Goal: Task Accomplishment & Management: Complete application form

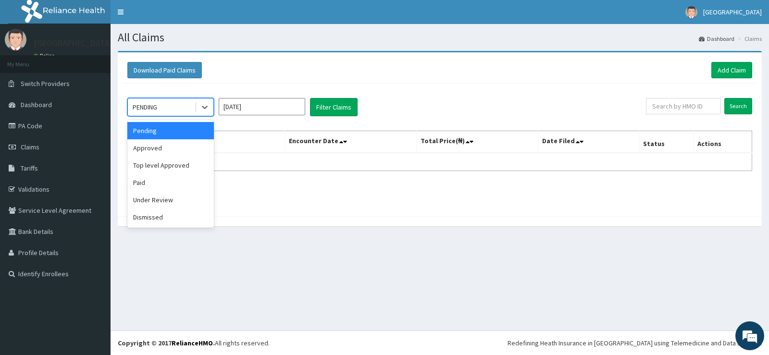
click at [248, 114] on input "[DATE]" at bounding box center [262, 106] width 86 height 17
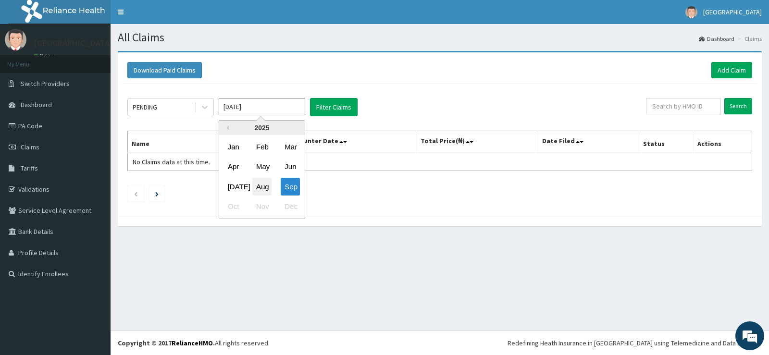
click at [264, 183] on div "Aug" at bounding box center [261, 187] width 19 height 18
type input "[DATE]"
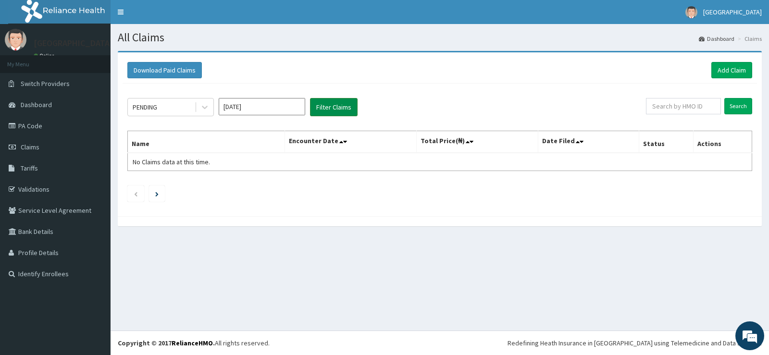
click at [331, 107] on button "Filter Claims" at bounding box center [334, 107] width 48 height 18
click at [217, 107] on div "PENDING [DATE] Filter Claims" at bounding box center [386, 107] width 518 height 18
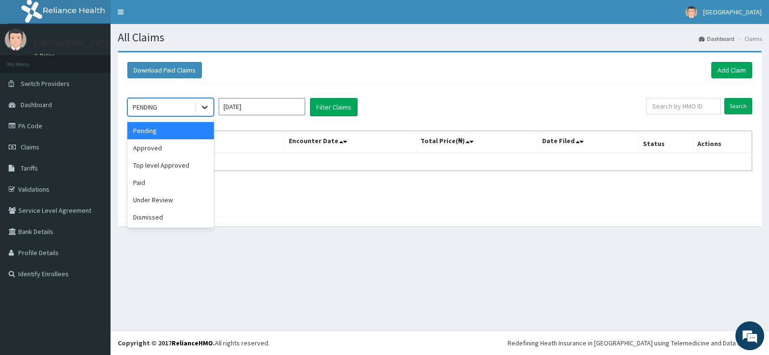
click at [208, 108] on icon at bounding box center [205, 107] width 10 height 10
click at [189, 147] on div "Approved" at bounding box center [170, 147] width 86 height 17
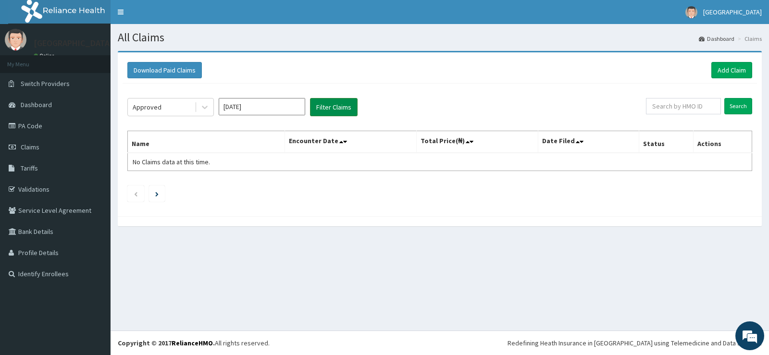
click at [319, 105] on button "Filter Claims" at bounding box center [334, 107] width 48 height 18
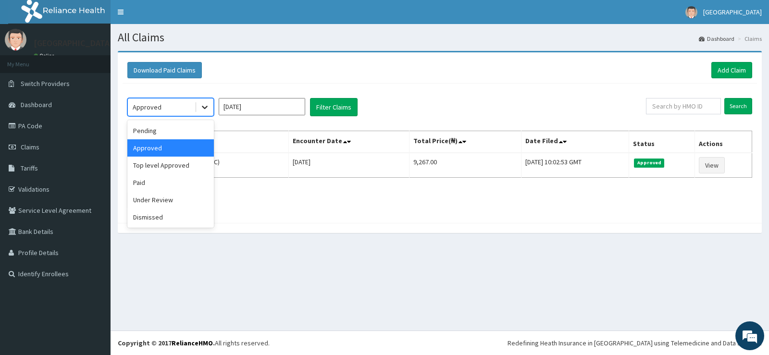
click at [208, 105] on icon at bounding box center [205, 107] width 10 height 10
click at [176, 201] on div "Under Review" at bounding box center [170, 199] width 86 height 17
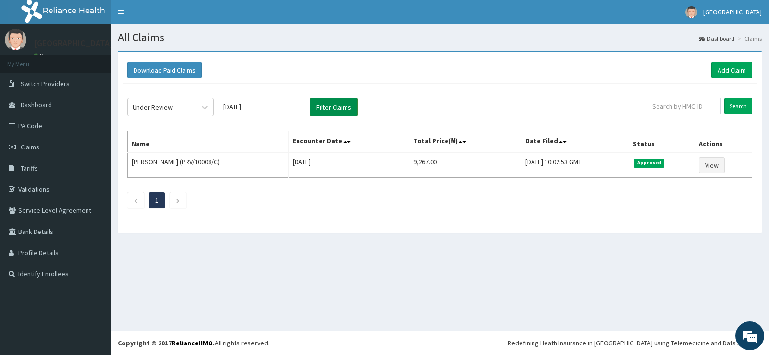
click at [333, 109] on button "Filter Claims" at bounding box center [334, 107] width 48 height 18
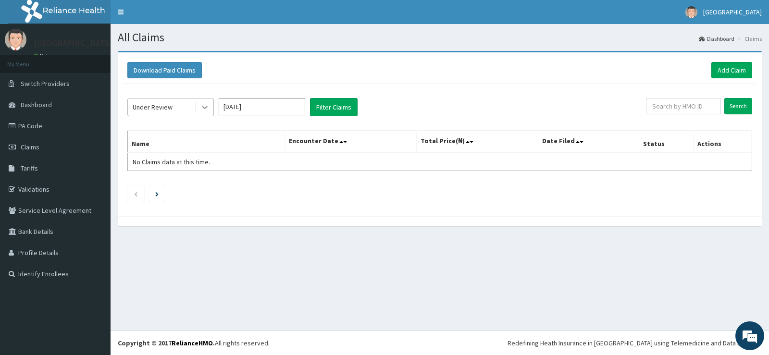
click at [205, 108] on icon at bounding box center [205, 107] width 10 height 10
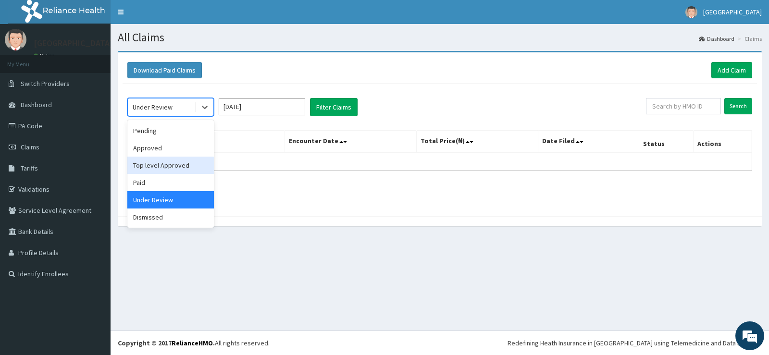
click at [174, 166] on div "Top level Approved" at bounding box center [170, 165] width 86 height 17
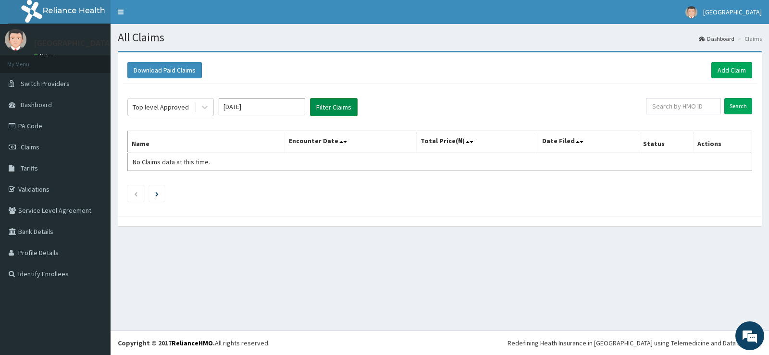
click at [326, 109] on button "Filter Claims" at bounding box center [334, 107] width 48 height 18
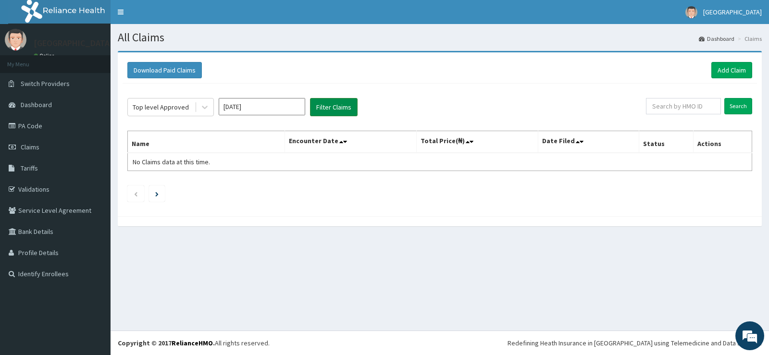
click at [326, 109] on button "Filter Claims" at bounding box center [334, 107] width 48 height 18
click at [207, 113] on div at bounding box center [204, 106] width 17 height 17
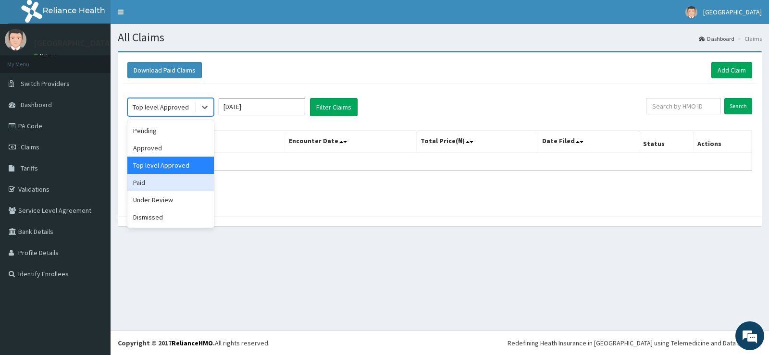
click at [173, 185] on div "Paid" at bounding box center [170, 182] width 86 height 17
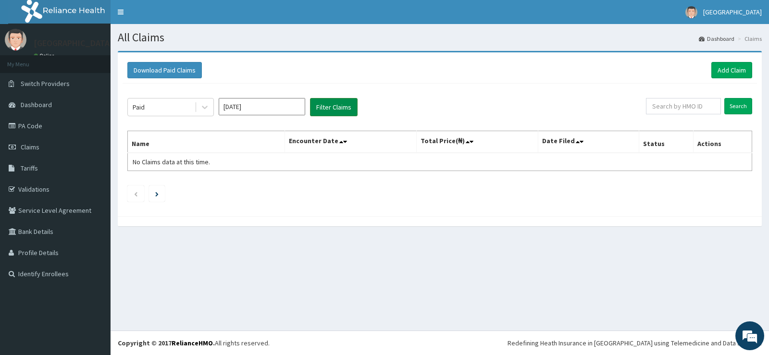
click at [338, 109] on button "Filter Claims" at bounding box center [334, 107] width 48 height 18
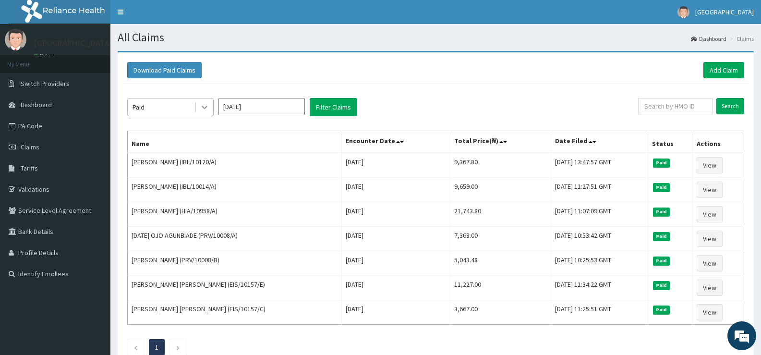
click at [203, 104] on icon at bounding box center [205, 107] width 10 height 10
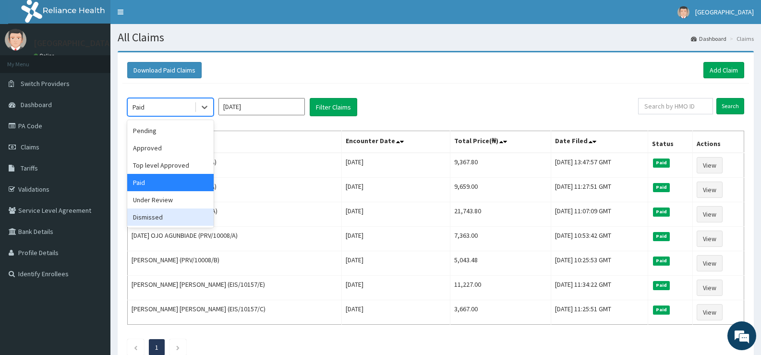
click at [166, 216] on div "Dismissed" at bounding box center [170, 216] width 86 height 17
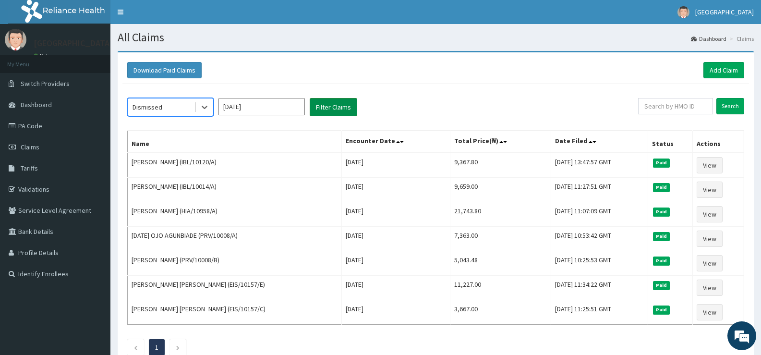
click at [324, 110] on button "Filter Claims" at bounding box center [334, 107] width 48 height 18
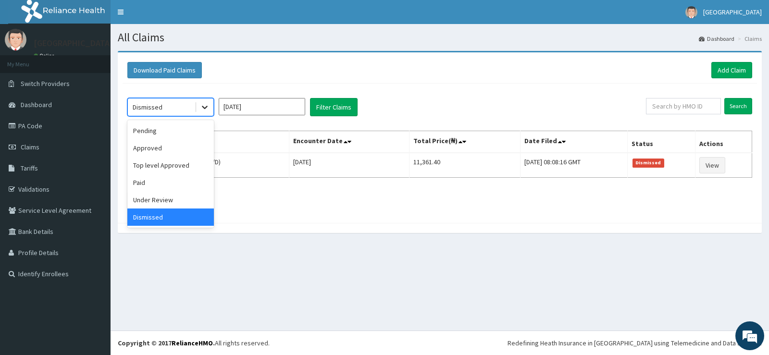
click at [205, 108] on icon at bounding box center [205, 107] width 6 height 3
click at [173, 127] on div "Pending" at bounding box center [170, 130] width 86 height 17
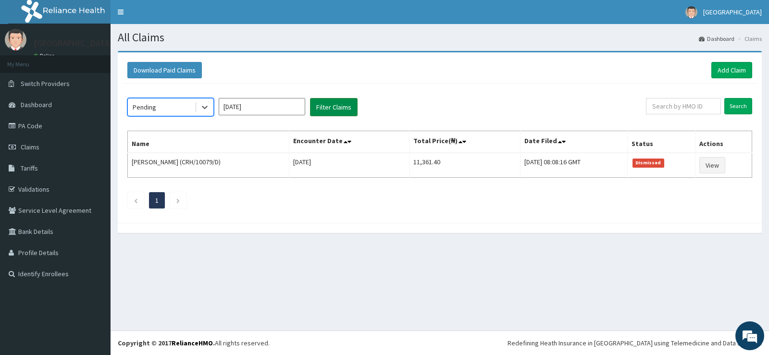
click at [324, 104] on button "Filter Claims" at bounding box center [334, 107] width 48 height 18
click at [325, 106] on button "Filter Claims" at bounding box center [334, 107] width 48 height 18
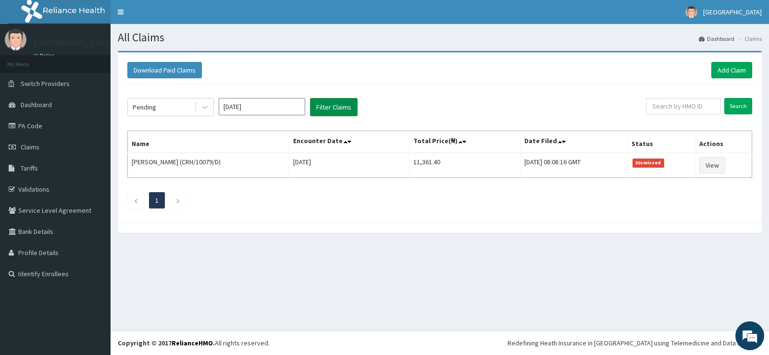
click at [325, 106] on button "Filter Claims" at bounding box center [334, 107] width 48 height 18
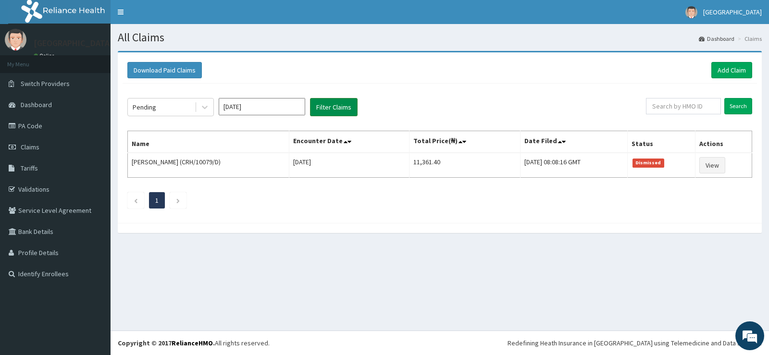
click at [325, 106] on button "Filter Claims" at bounding box center [334, 107] width 48 height 18
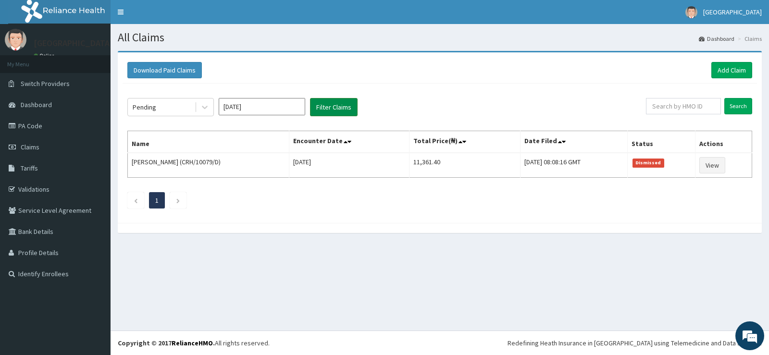
click at [325, 106] on button "Filter Claims" at bounding box center [334, 107] width 48 height 18
click at [326, 106] on button "Filter Claims" at bounding box center [334, 107] width 48 height 18
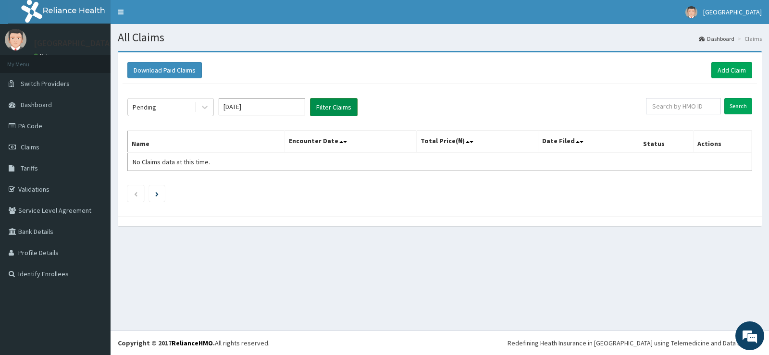
click at [326, 106] on button "Filter Claims" at bounding box center [334, 107] width 48 height 18
click at [204, 108] on icon at bounding box center [205, 107] width 6 height 3
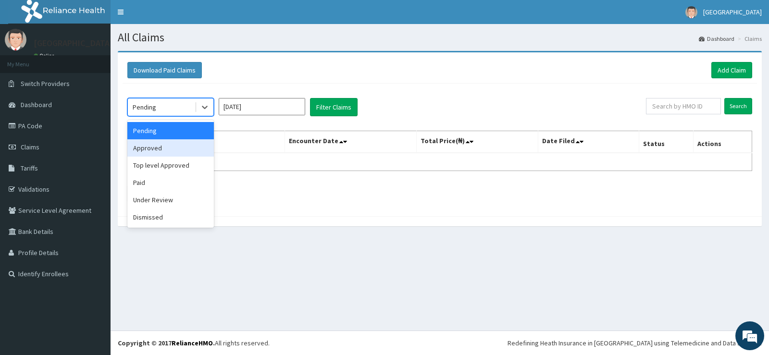
click at [186, 146] on div "Approved" at bounding box center [170, 147] width 86 height 17
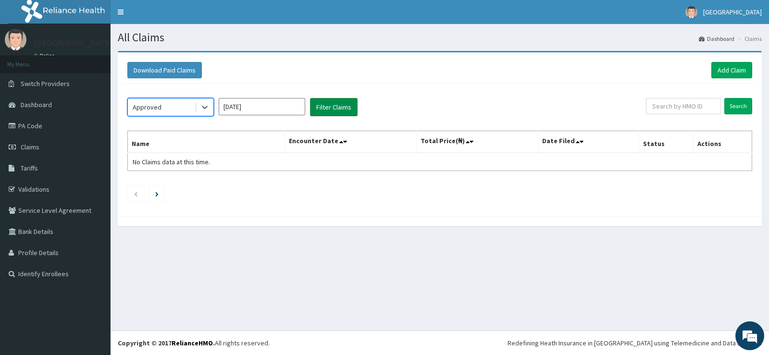
click at [334, 106] on button "Filter Claims" at bounding box center [334, 107] width 48 height 18
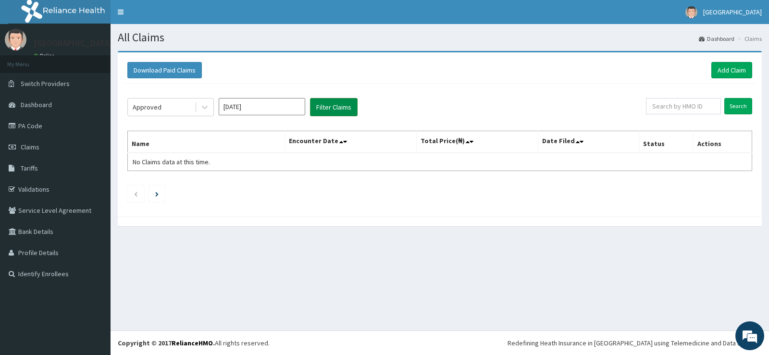
click at [334, 106] on button "Filter Claims" at bounding box center [334, 107] width 48 height 18
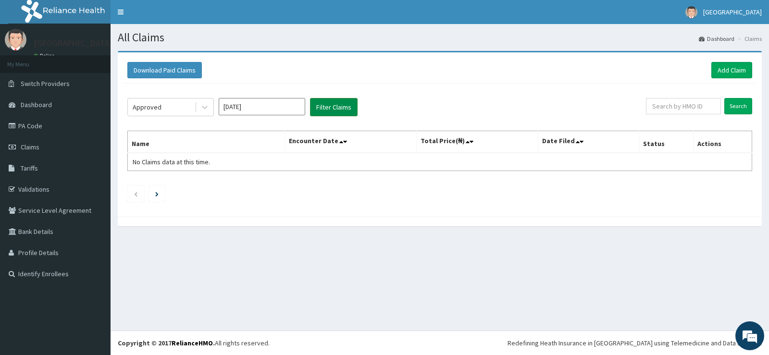
click at [334, 106] on button "Filter Claims" at bounding box center [334, 107] width 48 height 18
click at [207, 110] on icon at bounding box center [205, 107] width 10 height 10
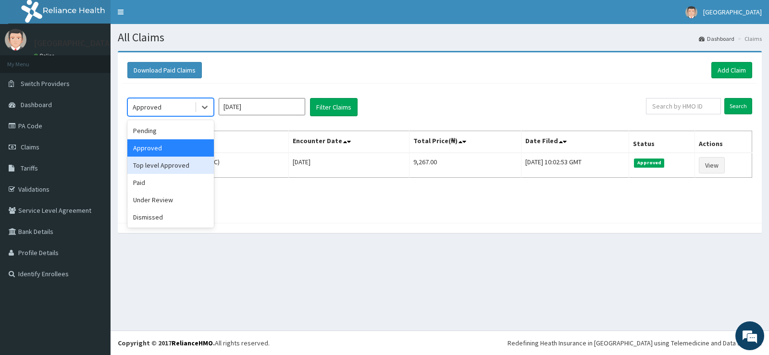
click at [184, 168] on div "Top level Approved" at bounding box center [170, 165] width 86 height 17
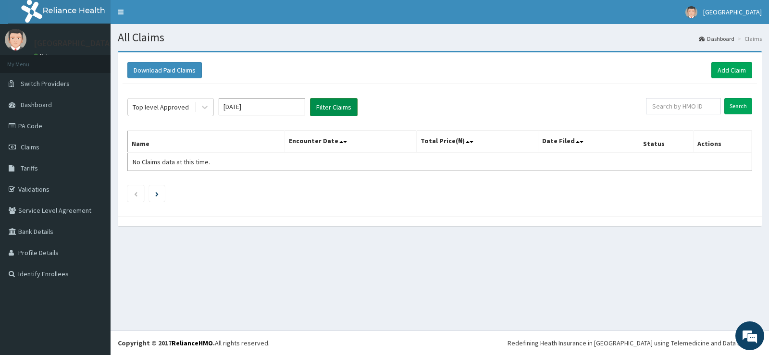
click at [319, 106] on button "Filter Claims" at bounding box center [334, 107] width 48 height 18
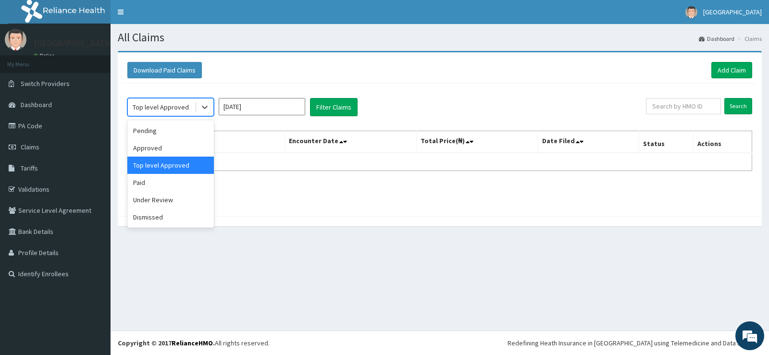
click at [195, 113] on div at bounding box center [204, 106] width 19 height 17
click at [175, 186] on div "Paid" at bounding box center [170, 182] width 86 height 17
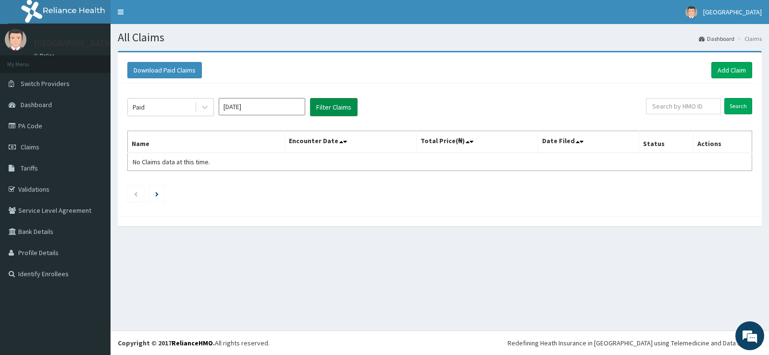
click at [340, 109] on button "Filter Claims" at bounding box center [334, 107] width 48 height 18
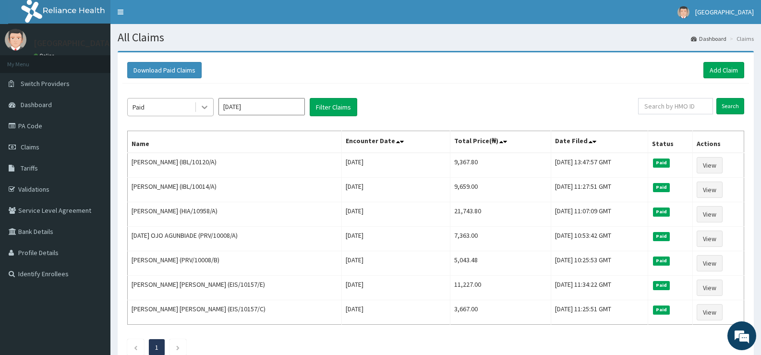
click at [204, 105] on icon at bounding box center [205, 107] width 10 height 10
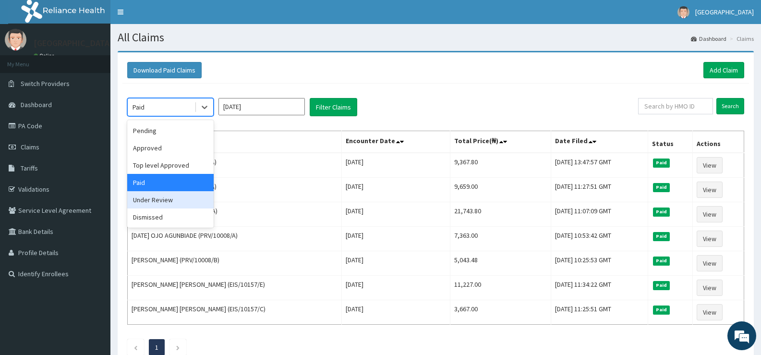
click at [171, 203] on div "Under Review" at bounding box center [170, 199] width 86 height 17
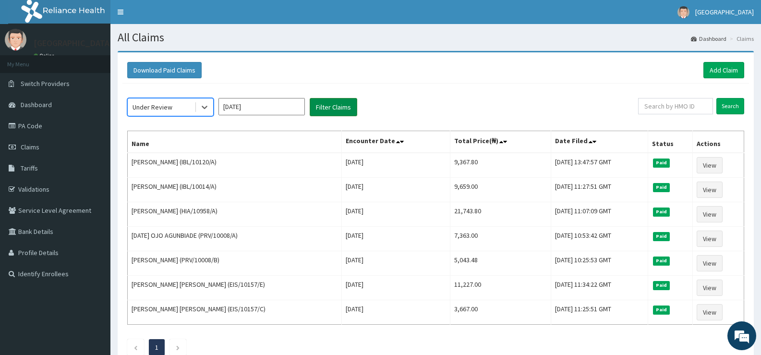
click at [343, 108] on button "Filter Claims" at bounding box center [334, 107] width 48 height 18
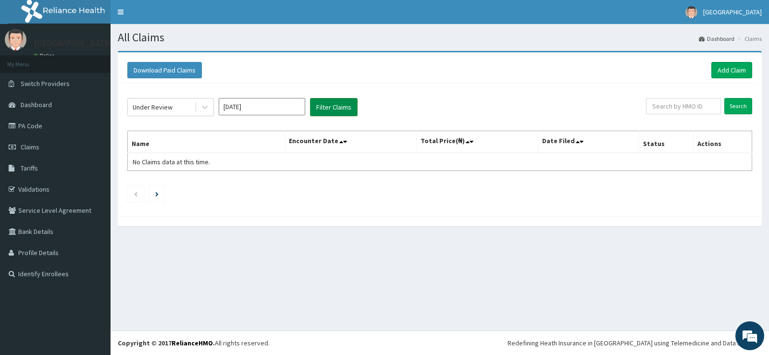
click at [343, 108] on button "Filter Claims" at bounding box center [334, 107] width 48 height 18
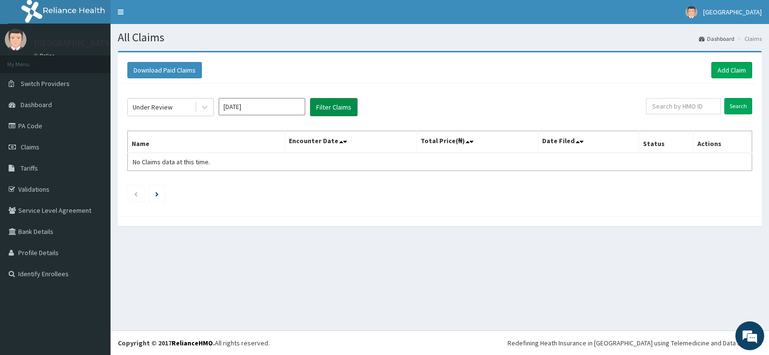
click at [343, 108] on button "Filter Claims" at bounding box center [334, 107] width 48 height 18
click at [725, 69] on link "Add Claim" at bounding box center [731, 70] width 41 height 16
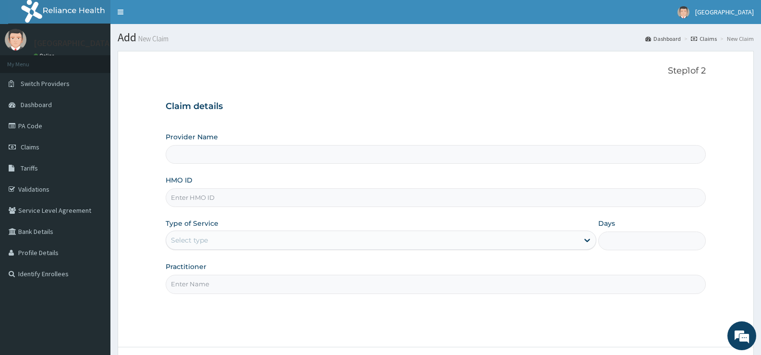
type input "[GEOGRAPHIC_DATA]"
click at [49, 105] on span "Dashboard" at bounding box center [36, 104] width 31 height 9
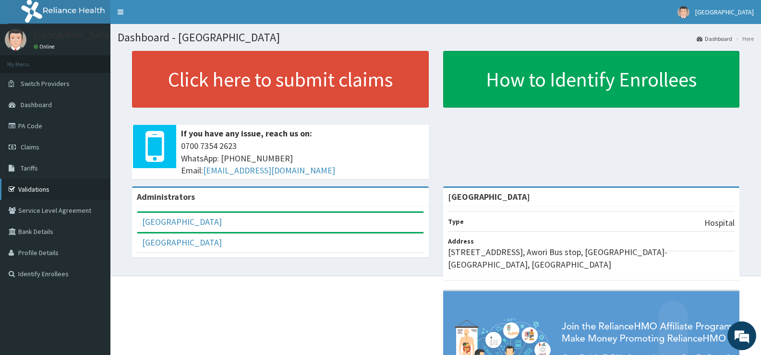
click at [49, 188] on link "Validations" at bounding box center [55, 189] width 110 height 21
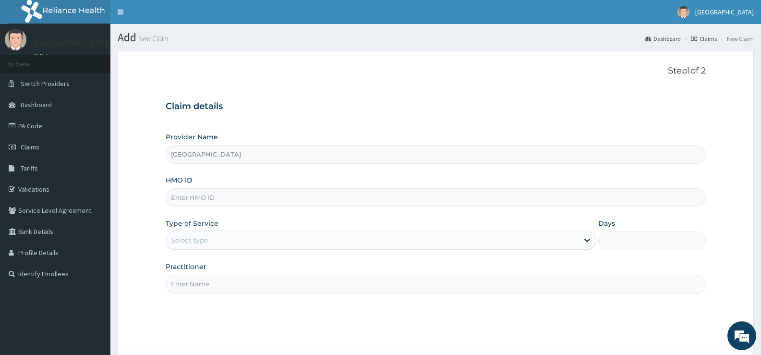
type input "[GEOGRAPHIC_DATA]"
click at [356, 189] on input "HMO ID" at bounding box center [436, 197] width 540 height 19
paste input "PRV/10008/D"
type input "PRV/10008/D"
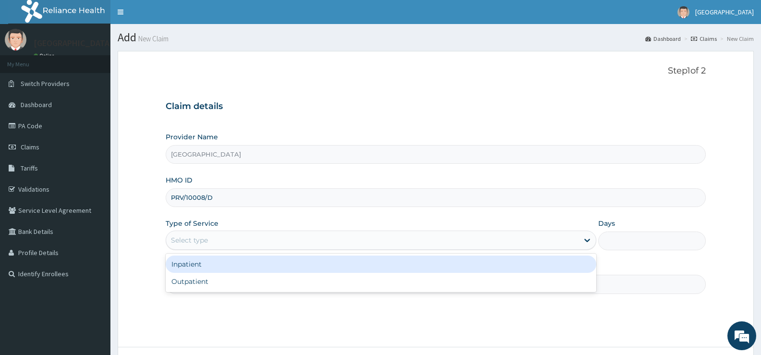
click at [320, 245] on div "Select type" at bounding box center [372, 239] width 412 height 15
click at [305, 264] on div "Inpatient" at bounding box center [381, 264] width 430 height 17
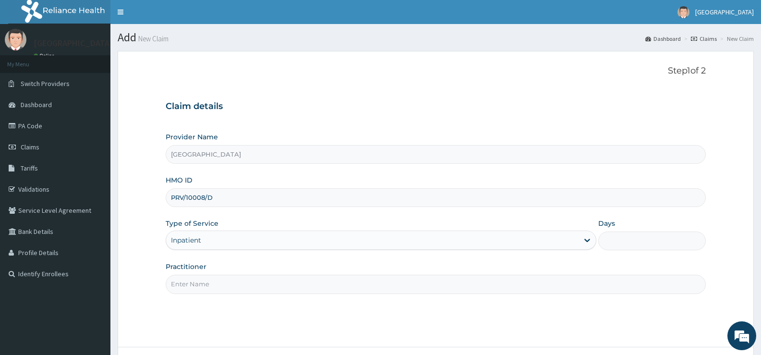
click at [623, 234] on input "Days" at bounding box center [653, 241] width 108 height 19
type input "1"
click at [337, 294] on div "Step 1 of 2 Claim details Provider Name Evangel Hospital HMO ID PRV/10008/D Typ…" at bounding box center [436, 199] width 540 height 266
click at [337, 287] on input "Practitioner" at bounding box center [436, 284] width 540 height 19
type input "DR BRIGHT"
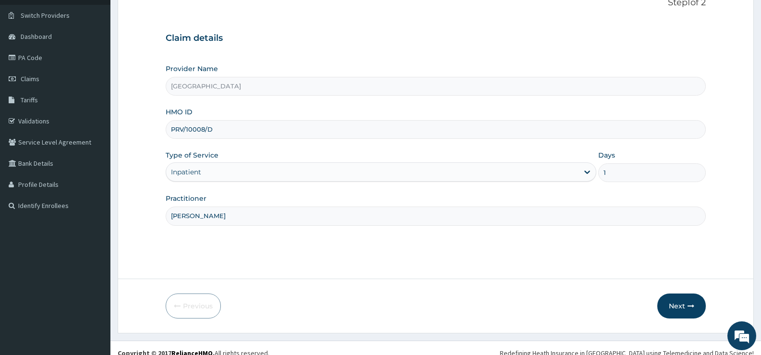
scroll to position [78, 0]
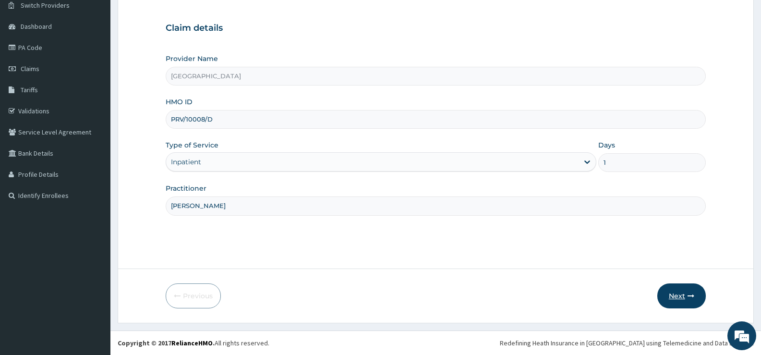
click at [683, 293] on button "Next" at bounding box center [682, 295] width 49 height 25
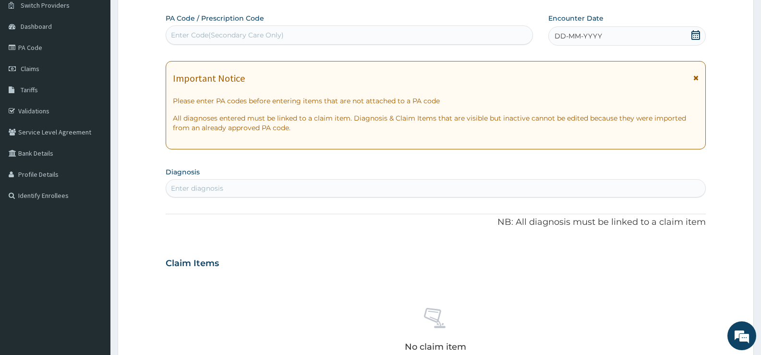
click at [659, 34] on div "DD-MM-YYYY" at bounding box center [628, 35] width 158 height 19
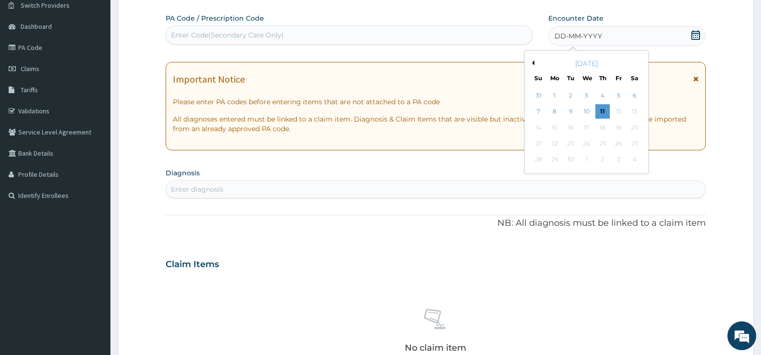
click at [534, 62] on button "Previous Month" at bounding box center [532, 63] width 5 height 5
click at [601, 160] on div "28" at bounding box center [603, 160] width 14 height 14
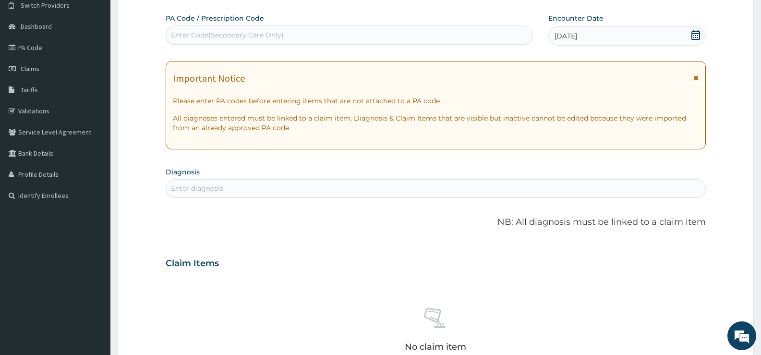
click at [363, 191] on div "Enter diagnosis" at bounding box center [435, 188] width 539 height 15
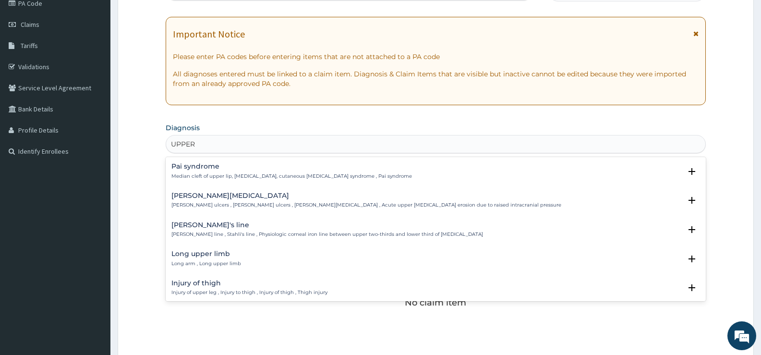
scroll to position [131, 0]
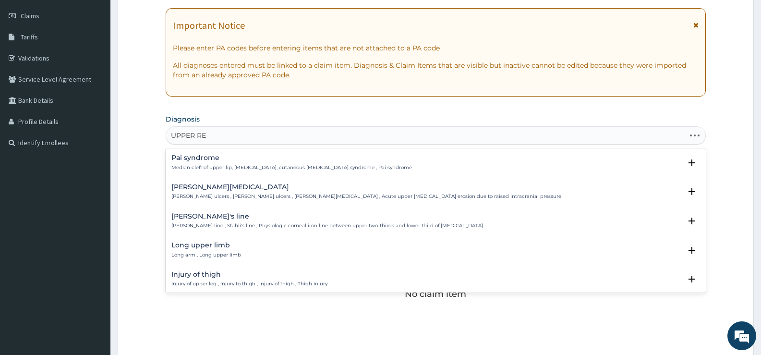
type input "UPPER RES"
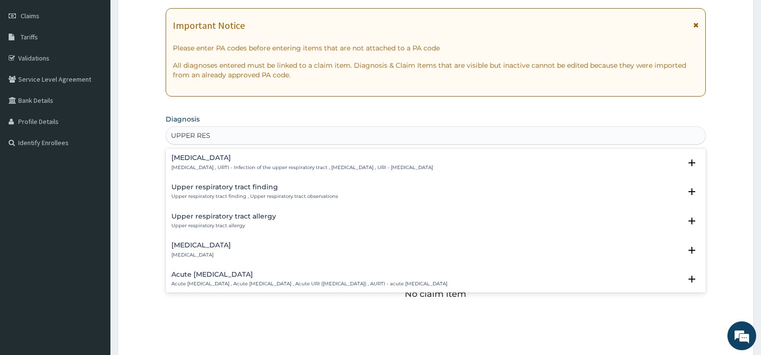
click at [433, 165] on p "Upper respiratory infection , URTI - Infection of the upper respiratory tract ,…" at bounding box center [302, 167] width 262 height 7
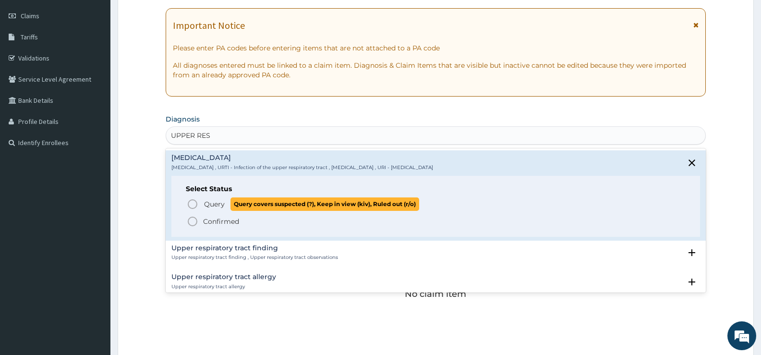
click at [194, 206] on icon "status option query" at bounding box center [193, 204] width 12 height 12
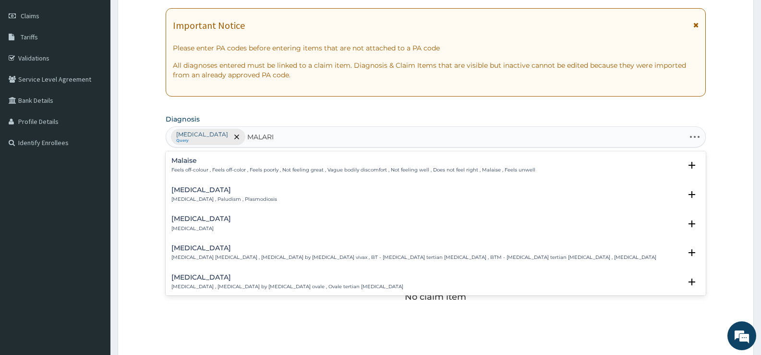
type input "MALARIA"
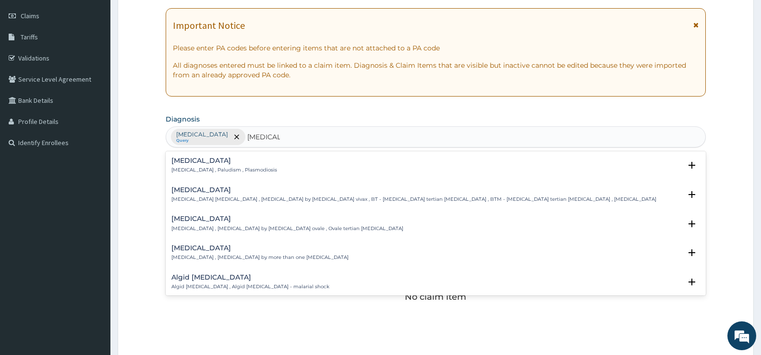
click at [206, 167] on p "Malaria , Paludism , Plasmodiosis" at bounding box center [224, 170] width 106 height 7
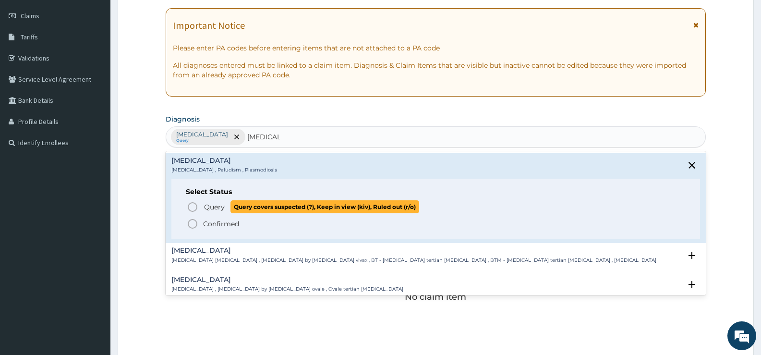
click at [187, 209] on icon "status option query" at bounding box center [193, 207] width 12 height 12
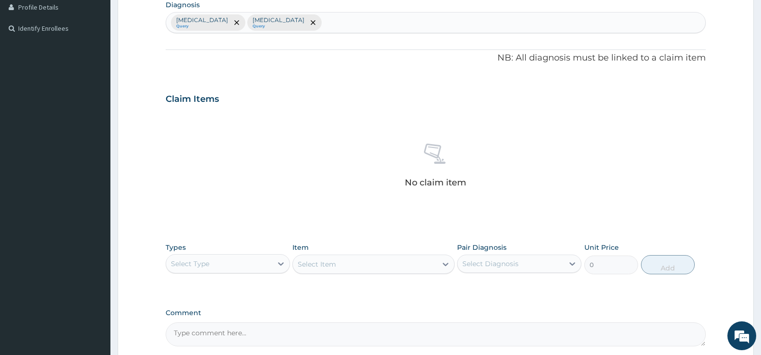
scroll to position [296, 0]
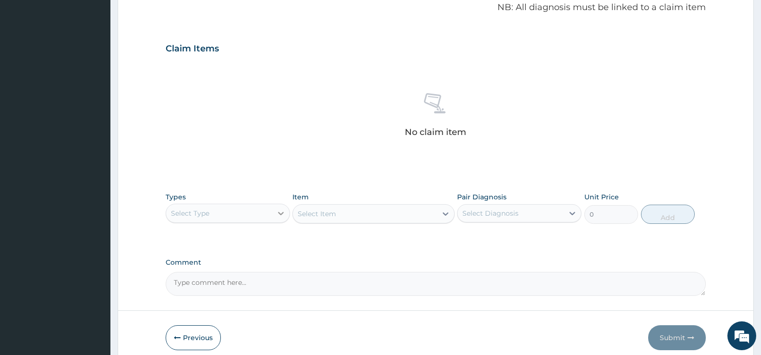
click at [278, 221] on div at bounding box center [280, 213] width 17 height 17
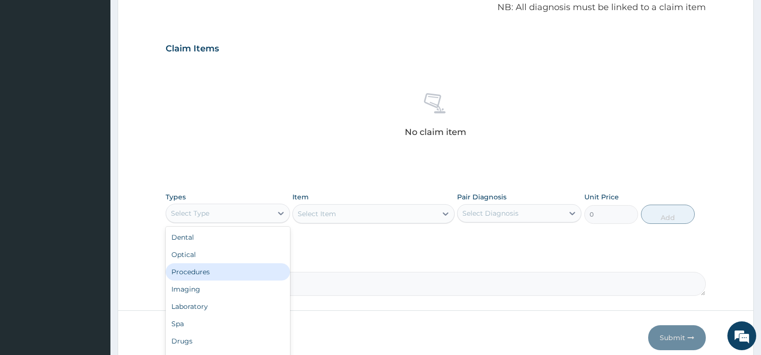
click at [251, 271] on div "Procedures" at bounding box center [228, 271] width 124 height 17
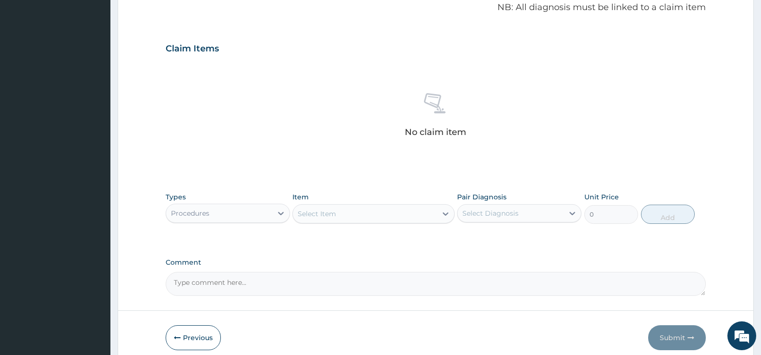
click at [441, 218] on icon at bounding box center [446, 214] width 10 height 10
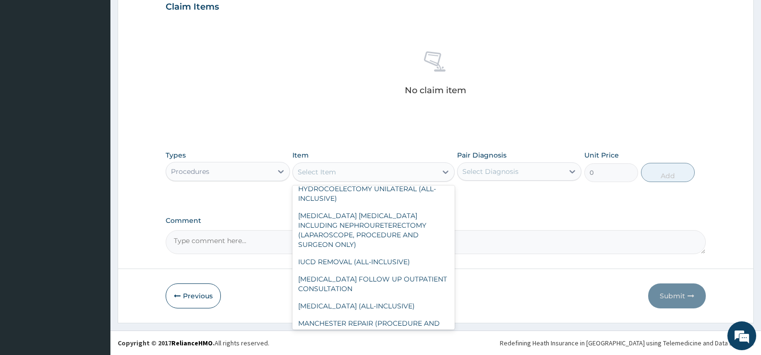
scroll to position [583, 0]
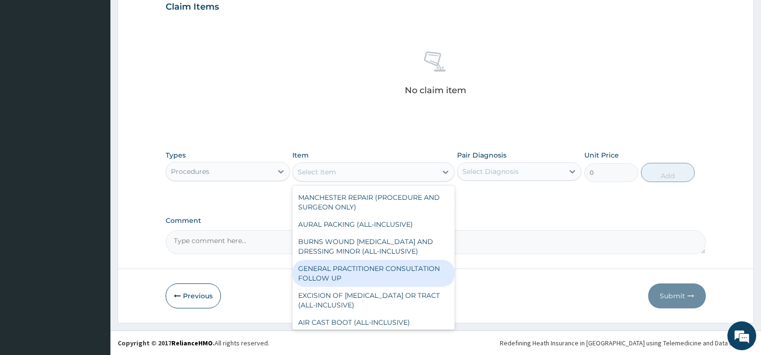
click at [415, 287] on div "GENERAL PRACTITIONER CONSULTATION FOLLOW UP" at bounding box center [374, 273] width 162 height 27
type input "1875"
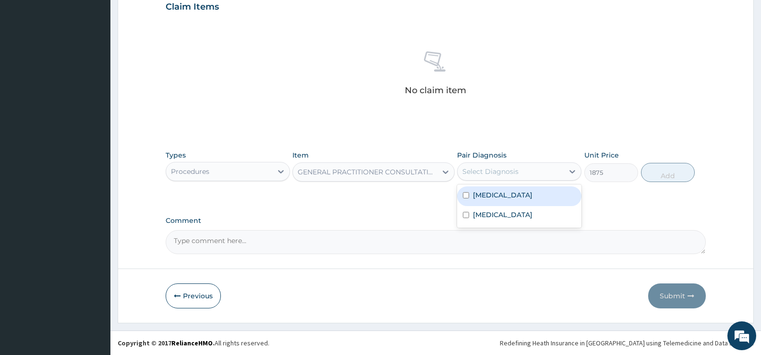
click at [563, 167] on div "Select Diagnosis" at bounding box center [511, 171] width 106 height 15
click at [539, 200] on div "Upper respiratory infection" at bounding box center [519, 196] width 124 height 20
checkbox input "true"
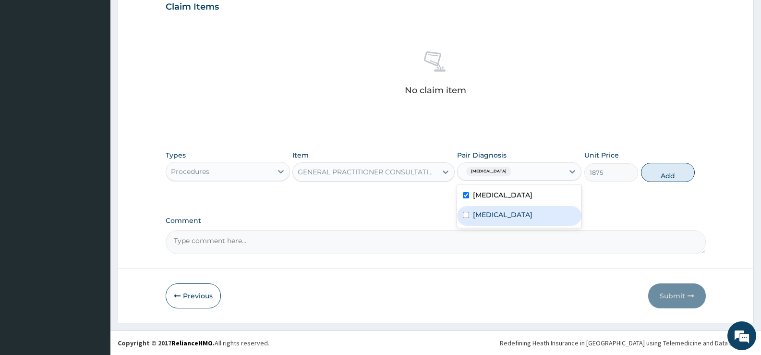
drag, startPoint x: 528, startPoint y: 218, endPoint x: 538, endPoint y: 223, distance: 11.0
click at [538, 223] on div "Malaria" at bounding box center [519, 216] width 124 height 20
click at [544, 219] on div "Malaria" at bounding box center [519, 216] width 124 height 20
checkbox input "true"
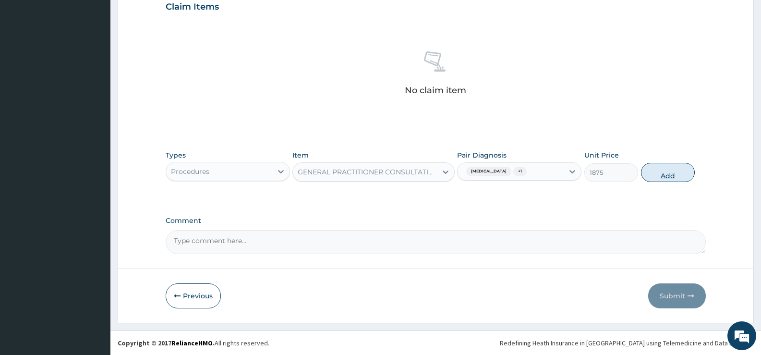
click at [672, 174] on button "Add" at bounding box center [668, 172] width 54 height 19
type input "0"
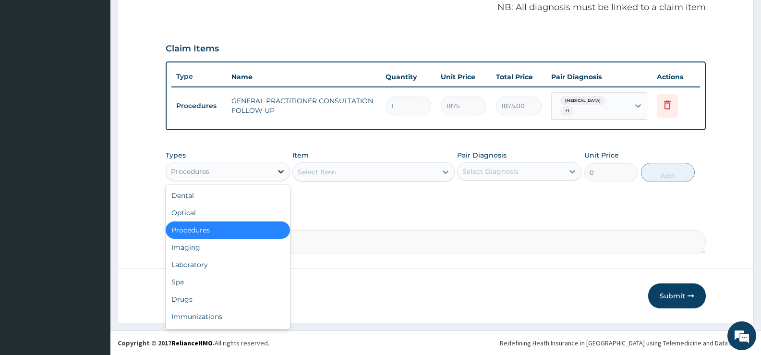
click at [280, 175] on icon at bounding box center [281, 172] width 10 height 10
click at [247, 297] on div "Drugs" at bounding box center [228, 299] width 124 height 17
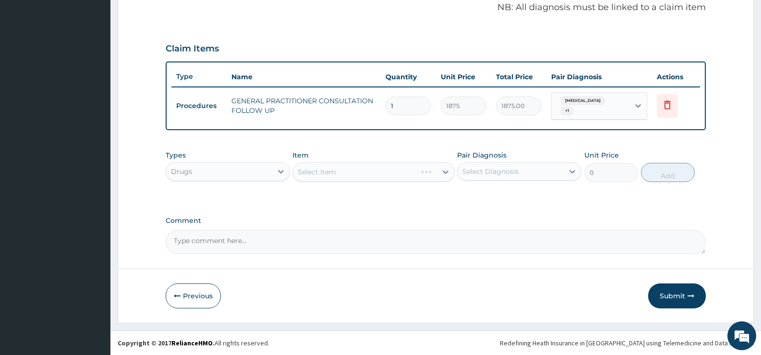
click at [407, 171] on div "Select Item" at bounding box center [374, 171] width 162 height 19
click at [418, 173] on div "Select Item" at bounding box center [374, 171] width 162 height 19
click at [440, 173] on div "Select Item" at bounding box center [374, 171] width 162 height 19
click at [444, 171] on icon at bounding box center [446, 172] width 6 height 3
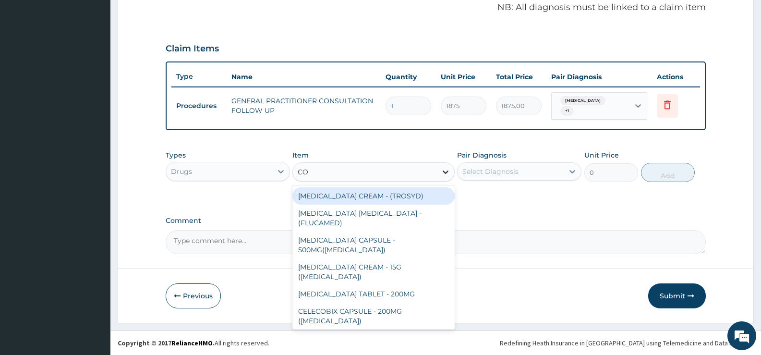
type input "COU"
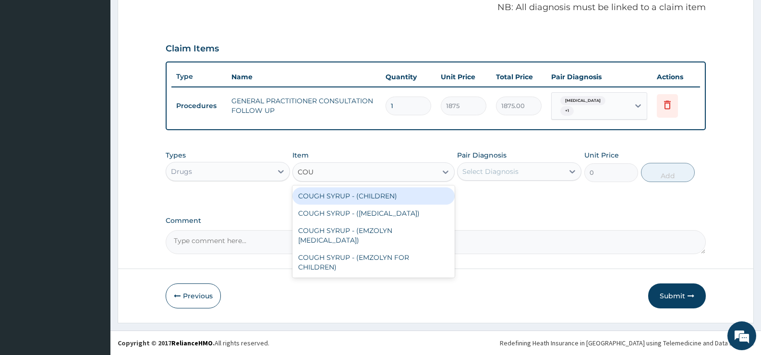
click at [420, 193] on div "COUGH SYRUP - (CHILDREN)" at bounding box center [374, 195] width 162 height 17
type input "1120"
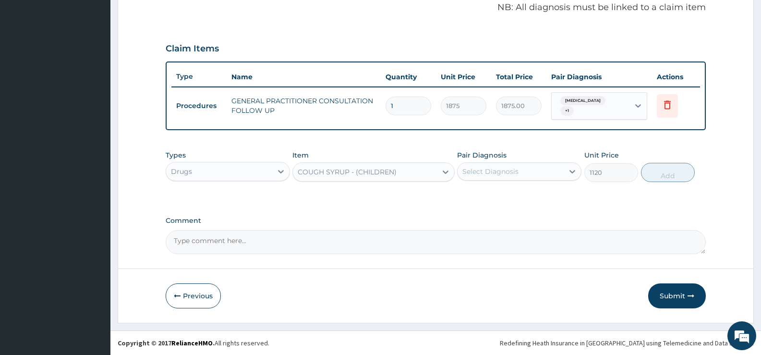
click at [551, 171] on div "Select Diagnosis" at bounding box center [511, 171] width 106 height 15
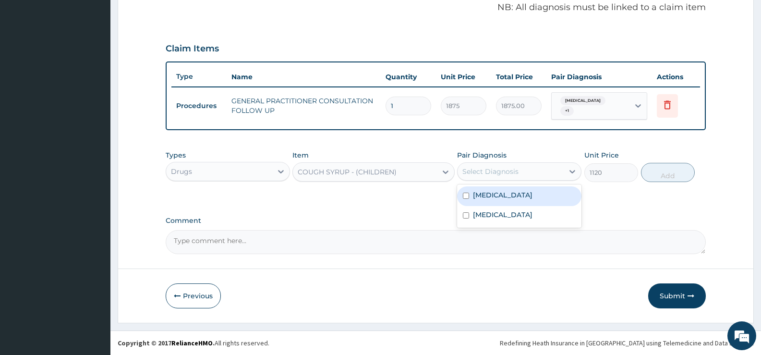
click at [524, 198] on label "Upper respiratory infection" at bounding box center [503, 195] width 60 height 10
checkbox input "true"
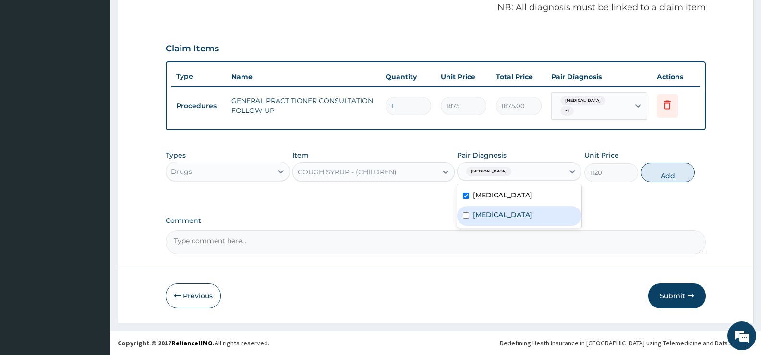
click at [518, 207] on div "Malaria" at bounding box center [519, 216] width 124 height 20
checkbox input "true"
click at [659, 178] on button "Add" at bounding box center [668, 172] width 54 height 19
type input "0"
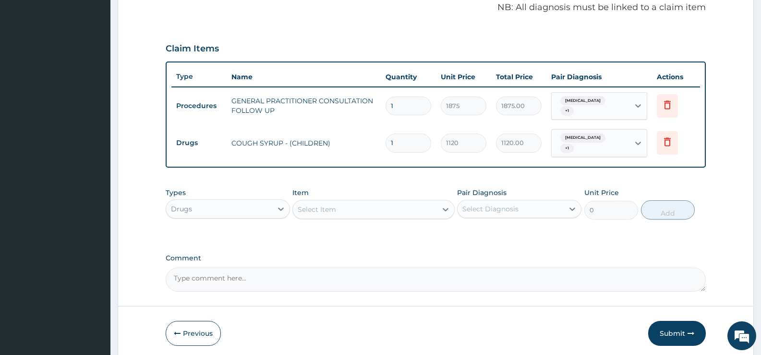
click at [319, 210] on div "Select Item" at bounding box center [317, 210] width 38 height 10
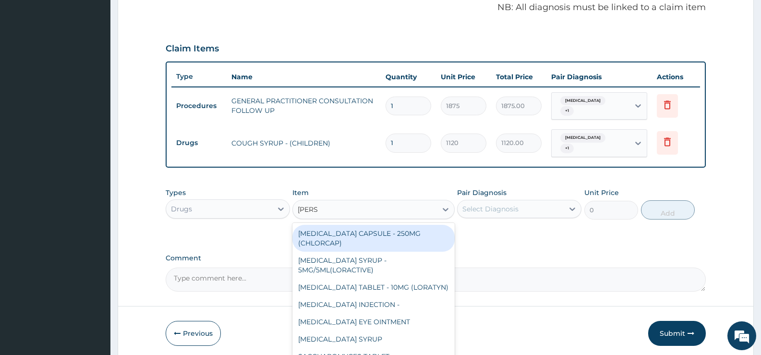
type input "LORAT"
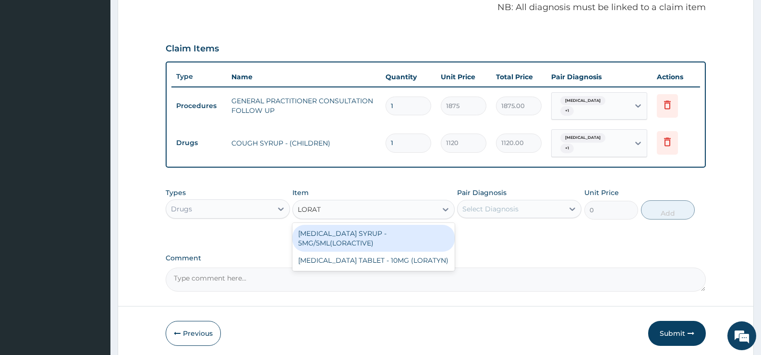
click at [338, 246] on div "LORATADINE SYRUP - 5MG/5ML(LORACTIVE)" at bounding box center [374, 238] width 162 height 27
type input "1232"
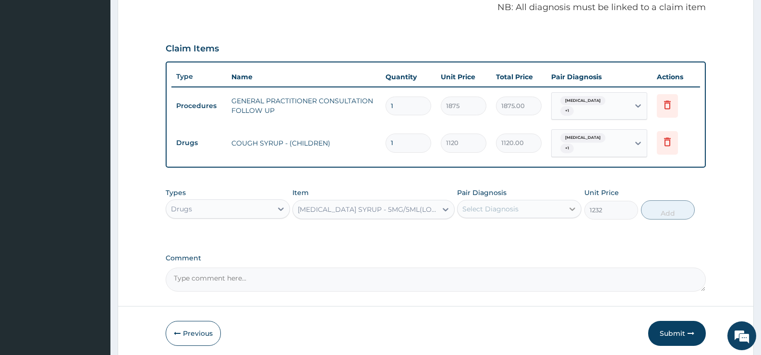
click at [572, 215] on div at bounding box center [572, 208] width 17 height 17
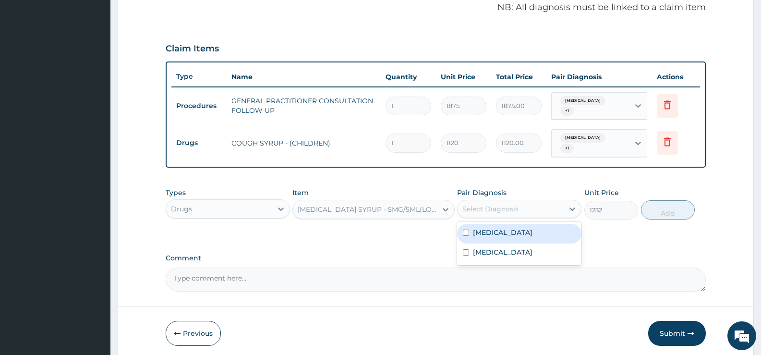
click at [548, 237] on div "Upper respiratory infection" at bounding box center [519, 234] width 124 height 20
checkbox input "true"
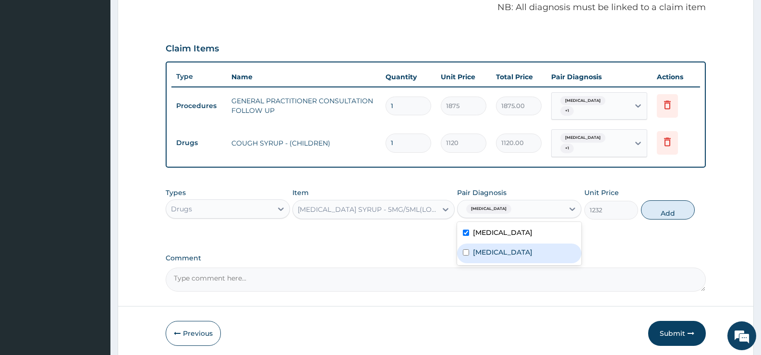
click at [541, 257] on div "Malaria" at bounding box center [519, 254] width 124 height 20
checkbox input "true"
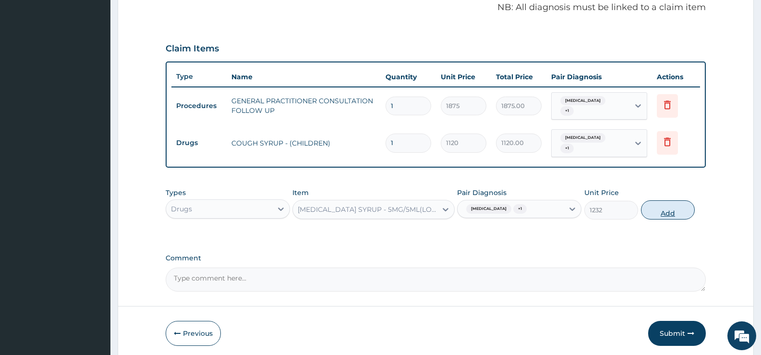
click at [669, 211] on button "Add" at bounding box center [668, 209] width 54 height 19
type input "0"
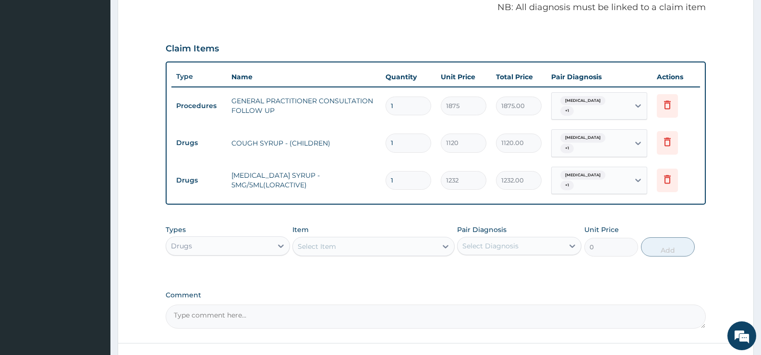
click at [411, 248] on div "Select Item" at bounding box center [365, 246] width 144 height 15
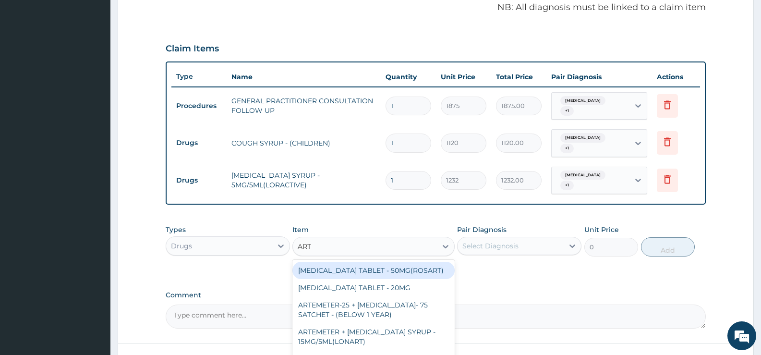
type input "ARTE"
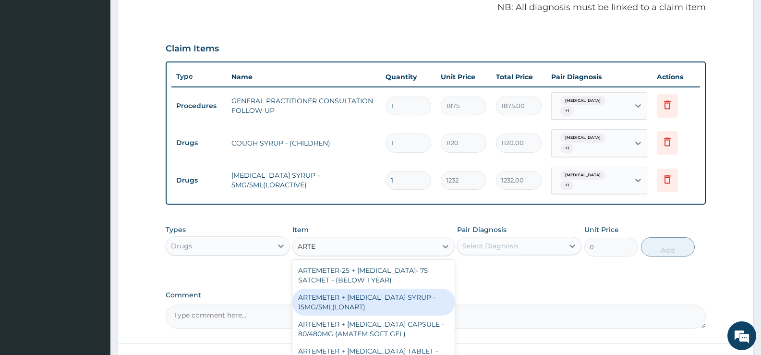
click at [412, 304] on div "ARTEMETER + LUMEFANTRINE SYRUP - 15MG/5ML(LONART)" at bounding box center [374, 302] width 162 height 27
type input "1680"
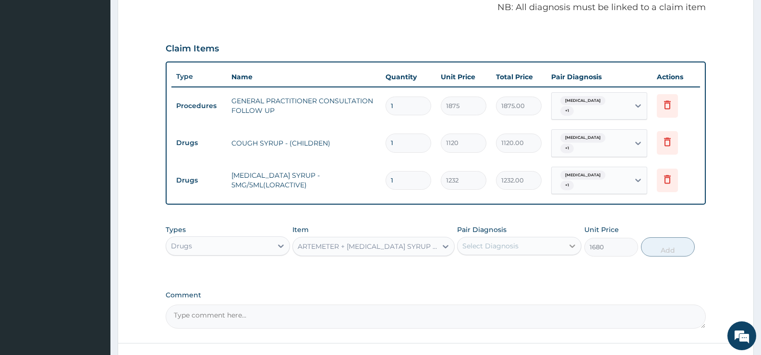
click at [570, 246] on icon at bounding box center [573, 246] width 10 height 10
click at [533, 274] on label "Upper respiratory infection" at bounding box center [503, 270] width 60 height 10
checkbox input "true"
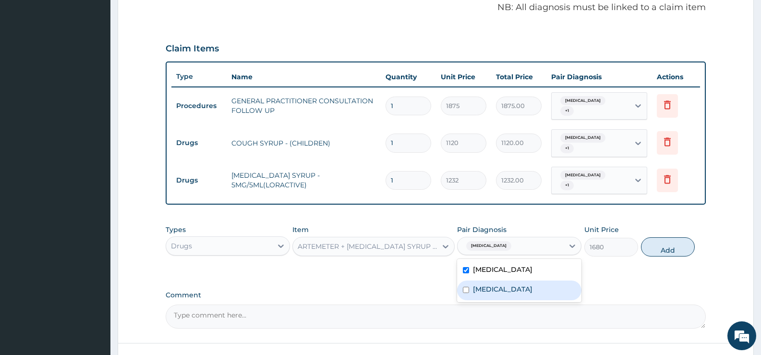
click at [529, 301] on div "Upper respiratory infection Malaria" at bounding box center [519, 280] width 124 height 43
click at [536, 293] on div "Malaria" at bounding box center [519, 291] width 124 height 20
checkbox input "true"
click at [669, 250] on button "Add" at bounding box center [668, 246] width 54 height 19
type input "0"
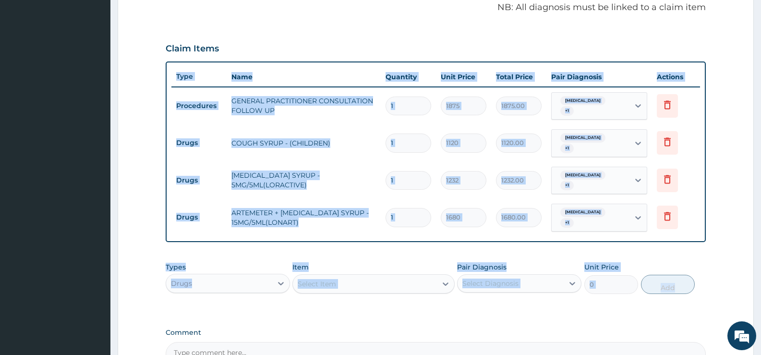
drag, startPoint x: 758, startPoint y: 238, endPoint x: 767, endPoint y: 288, distance: 50.6
click at [761, 288] on html "R EL Toggle navigation Evangel Hospital Evangel Hospital - admin@evangelhospita…" at bounding box center [380, 85] width 761 height 763
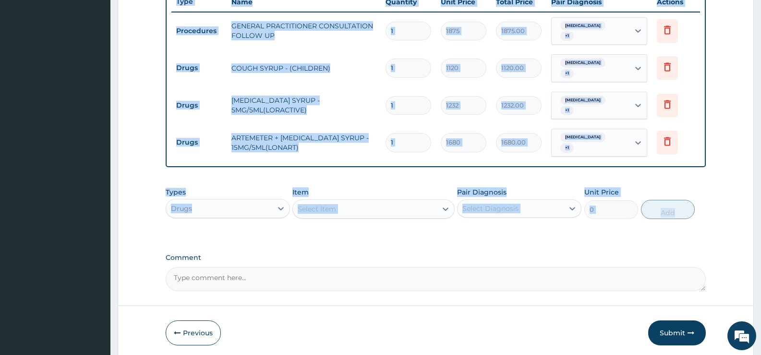
scroll to position [372, 0]
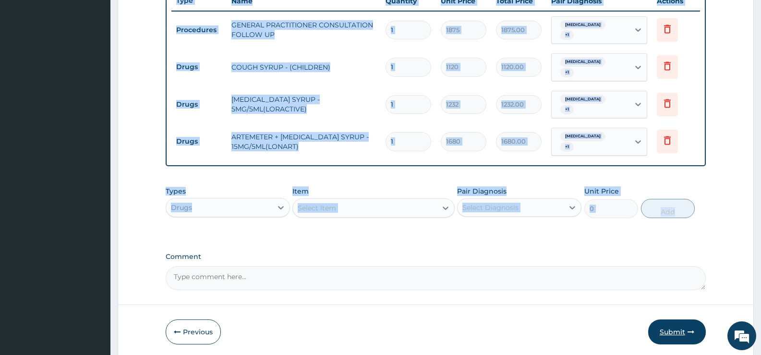
click at [682, 330] on button "Submit" at bounding box center [677, 331] width 58 height 25
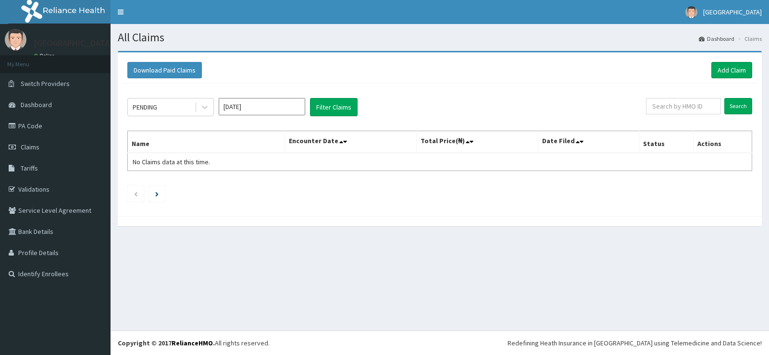
click at [290, 108] on input "[DATE]" at bounding box center [262, 106] width 86 height 17
click at [262, 196] on div "Aug" at bounding box center [261, 187] width 19 height 18
type input "[DATE]"
click at [331, 109] on button "Filter Claims" at bounding box center [334, 107] width 48 height 18
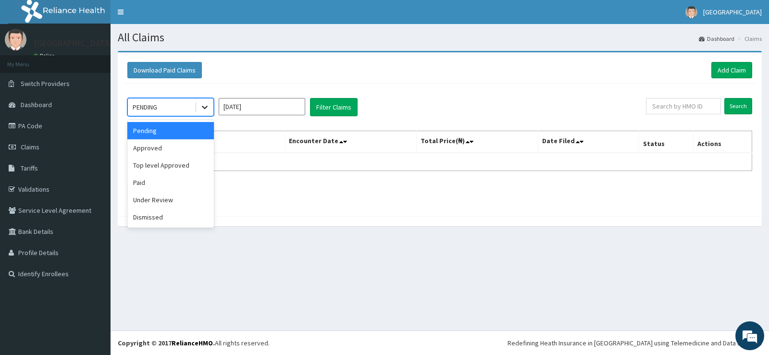
click at [201, 110] on icon at bounding box center [205, 107] width 10 height 10
click at [191, 150] on div "Approved" at bounding box center [170, 147] width 86 height 17
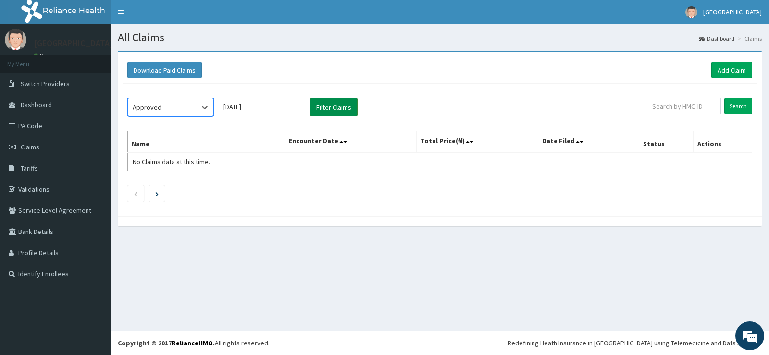
click at [338, 110] on button "Filter Claims" at bounding box center [334, 107] width 48 height 18
